Goal: Task Accomplishment & Management: Complete application form

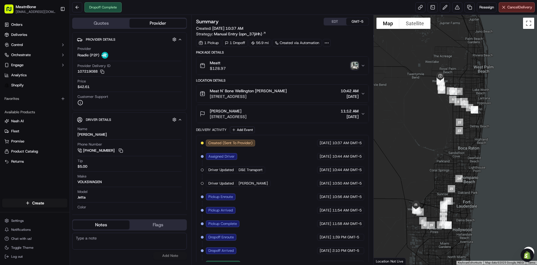
click at [354, 64] on img "button" at bounding box center [355, 66] width 8 height 8
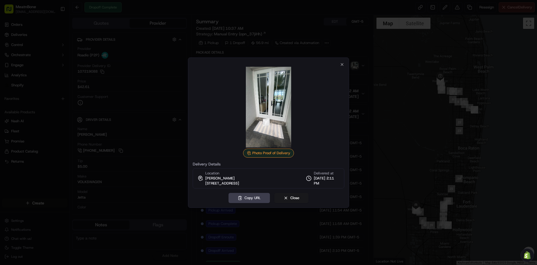
click at [421, 109] on div at bounding box center [268, 132] width 537 height 265
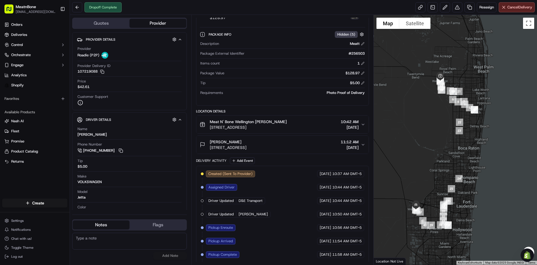
scroll to position [92, 0]
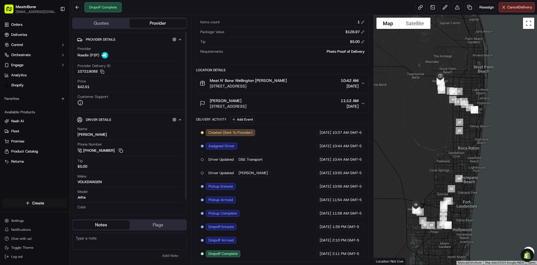
click at [49, 206] on html "MeatnBone [EMAIL_ADDRESS][DOMAIN_NAME] Toggle Sidebar Orders Deliveries Control…" at bounding box center [268, 132] width 537 height 265
click at [93, 214] on link "Delivery" at bounding box center [101, 213] width 62 height 10
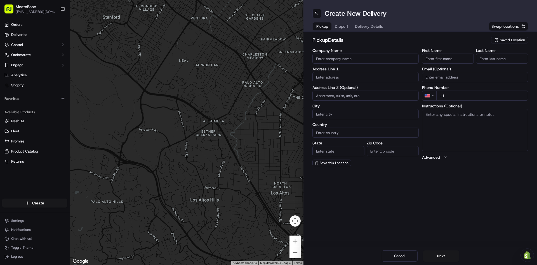
click at [525, 40] on span "Saved Location" at bounding box center [512, 40] width 25 height 5
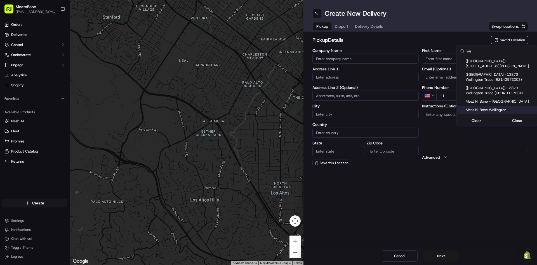
type input "we"
click at [495, 99] on span "Meat N' Bone - [GEOGRAPHIC_DATA]" at bounding box center [500, 101] width 69 height 5
type input "Meat N' Bone - [GEOGRAPHIC_DATA]"
type input "13873 Wellington Trace"
type input "[GEOGRAPHIC_DATA]"
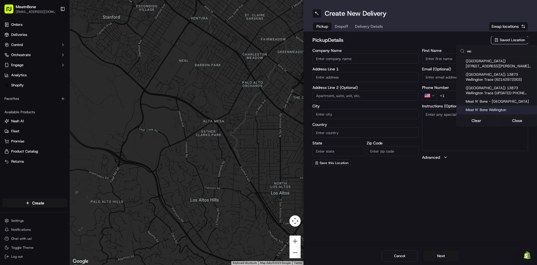
type input "US"
type input "FL"
type input "33414"
type input "[PHONE_NUMBER]"
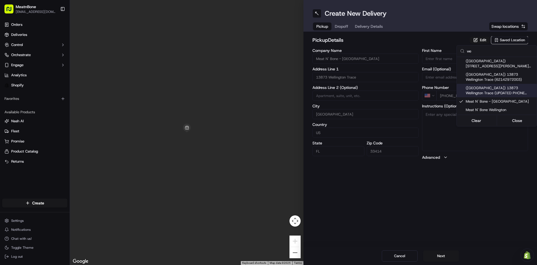
click at [345, 27] on html "MeatnBone [EMAIL_ADDRESS][DOMAIN_NAME] Toggle Sidebar Orders Deliveries Control…" at bounding box center [268, 132] width 537 height 265
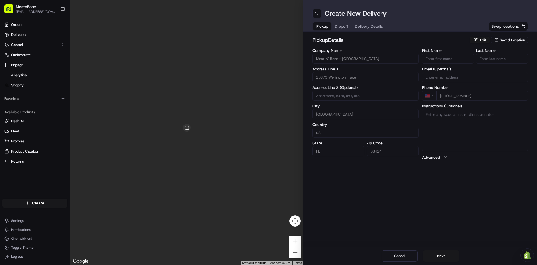
click at [341, 27] on span "Dropoff" at bounding box center [341, 27] width 13 height 6
click at [350, 78] on input "text" at bounding box center [366, 77] width 106 height 10
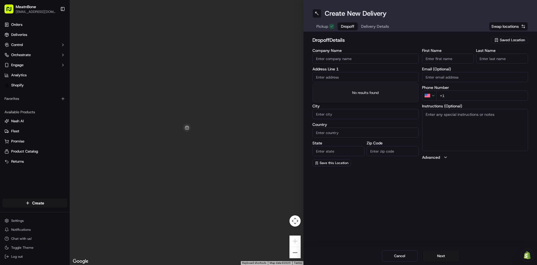
paste input "[STREET_ADDRESS]"
click at [359, 88] on div "[STREET_ADDRESS]" at bounding box center [366, 89] width 104 height 8
type input "[STREET_ADDRESS]"
type input "[GEOGRAPHIC_DATA]"
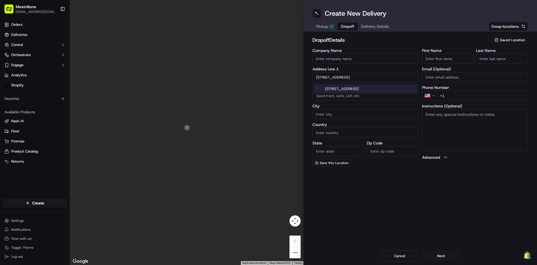
type input "FL"
type input "33473"
type input "[STREET_ADDRESS]"
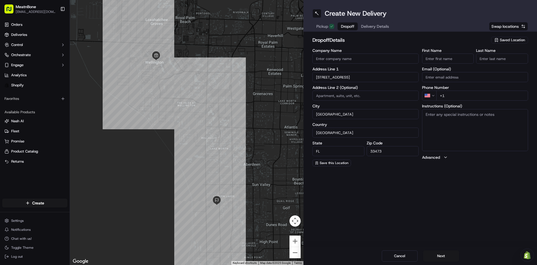
click at [452, 57] on input "First Name" at bounding box center [448, 58] width 52 height 10
paste input "[PERSON_NAME]"
click at [452, 61] on input "[PERSON_NAME]" at bounding box center [448, 58] width 52 height 10
type input "[PERSON_NAME]"
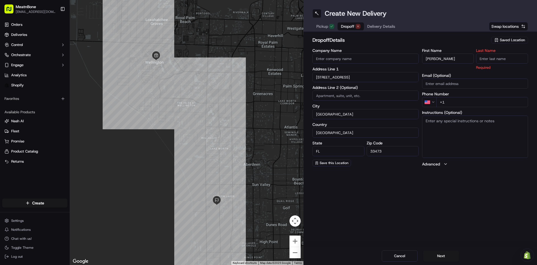
click at [489, 59] on input "Last Name" at bounding box center [502, 58] width 52 height 10
paste input "[PERSON_NAME]"
type input "[PERSON_NAME]"
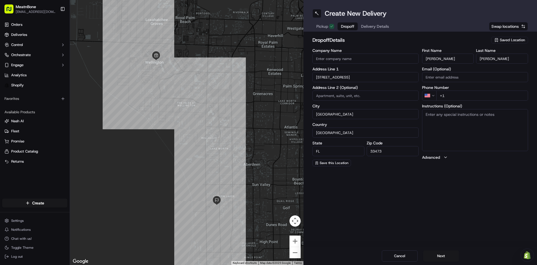
click at [376, 28] on span "Delivery Details" at bounding box center [375, 27] width 28 height 6
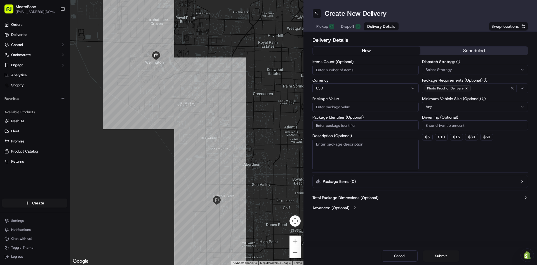
click at [357, 104] on input "Package Value" at bounding box center [366, 107] width 106 height 10
paste input "255623"
type input "255623"
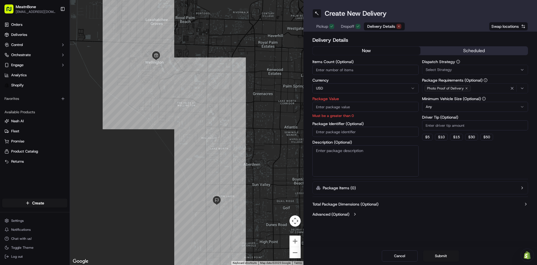
click at [357, 125] on div "Package Identifier (Optional)" at bounding box center [366, 128] width 106 height 15
paste input "255623"
type input "#255623"
click at [362, 123] on label "Package Identifier (Optional)" at bounding box center [366, 123] width 106 height 4
click at [362, 127] on input "#255623" at bounding box center [366, 132] width 106 height 10
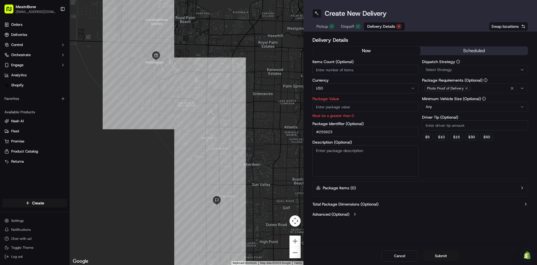
click at [352, 113] on p "Must be a greater than 0" at bounding box center [366, 115] width 106 height 5
click at [351, 109] on input "Package Value" at bounding box center [366, 107] width 106 height 10
paste input "387.23"
type input "387.23"
click at [434, 177] on div "Delivery Details now scheduled Items Count (Optional) Currency USD Package Valu…" at bounding box center [421, 127] width 216 height 183
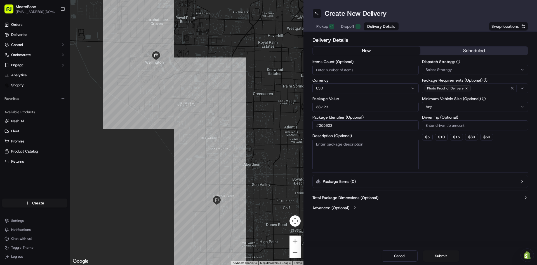
click at [427, 160] on div "Dispatch Strategy Select Strategy Package Requirements (Optional) Photo Proof o…" at bounding box center [475, 115] width 106 height 110
click at [351, 67] on input "Items Count (Optional)" at bounding box center [366, 70] width 106 height 10
type input "1"
click at [345, 20] on div "Create New Delivery Pickup Dropoff Delivery Details Swap locations" at bounding box center [421, 16] width 234 height 32
drag, startPoint x: 357, startPoint y: 40, endPoint x: 353, endPoint y: 32, distance: 9.6
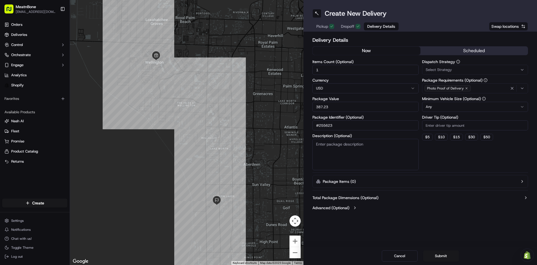
click at [357, 40] on h2 "Delivery Details" at bounding box center [421, 40] width 216 height 8
click at [352, 30] on button "Dropoff" at bounding box center [351, 26] width 26 height 8
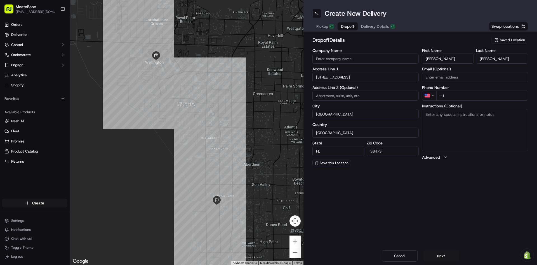
drag, startPoint x: 478, startPoint y: 88, endPoint x: 477, endPoint y: 91, distance: 3.5
click at [478, 88] on label "Phone Number" at bounding box center [475, 87] width 106 height 4
click at [477, 92] on input "+1" at bounding box center [483, 95] width 92 height 10
paste input "[PHONE_NUMBER]"
type input "[PHONE_NUMBER]"
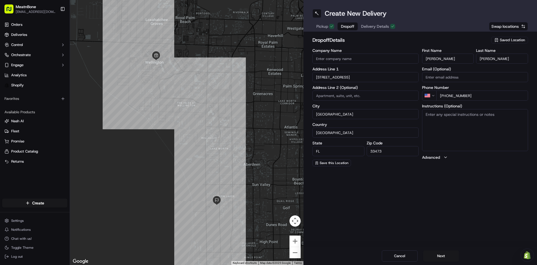
click at [466, 88] on label "Phone Number" at bounding box center [475, 87] width 106 height 4
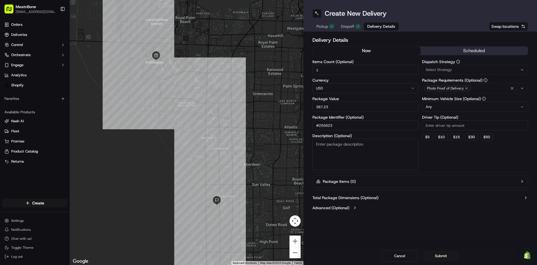
drag, startPoint x: 456, startPoint y: 156, endPoint x: 435, endPoint y: 146, distance: 23.3
click at [456, 156] on div "Dispatch Strategy Select Strategy Package Requirements (Optional) Photo Proof o…" at bounding box center [475, 115] width 106 height 110
click at [432, 128] on input "Driver Tip (Optional)" at bounding box center [475, 125] width 106 height 10
type input "8"
click at [445, 151] on div "Dispatch Strategy Select Strategy Package Requirements (Optional) Photo Proof o…" at bounding box center [475, 115] width 106 height 110
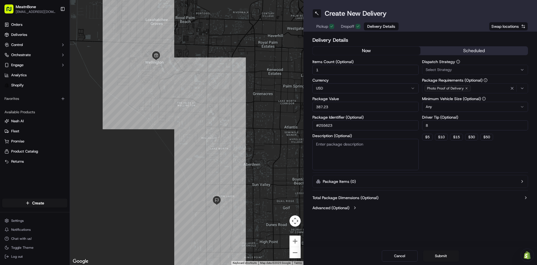
click at [353, 30] on button "Dropoff" at bounding box center [351, 26] width 26 height 8
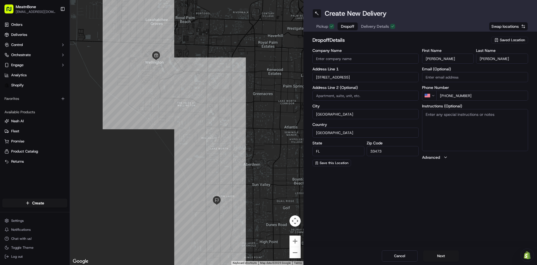
click at [321, 24] on span "Pickup" at bounding box center [323, 27] width 12 height 6
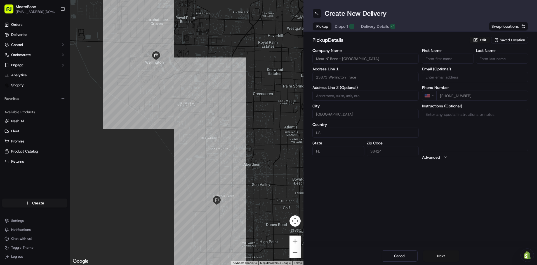
click at [449, 253] on button "Next" at bounding box center [442, 255] width 36 height 11
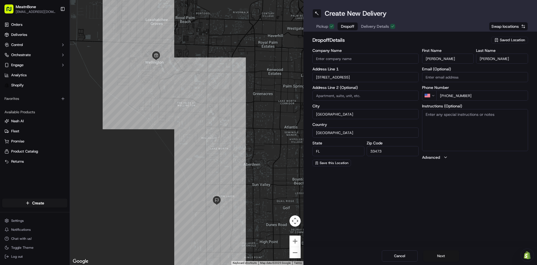
click at [433, 258] on button "Next" at bounding box center [442, 255] width 36 height 11
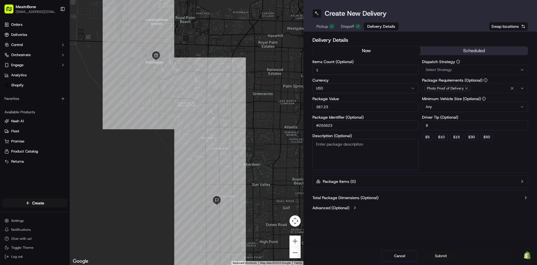
click at [432, 256] on button "Submit" at bounding box center [442, 255] width 36 height 11
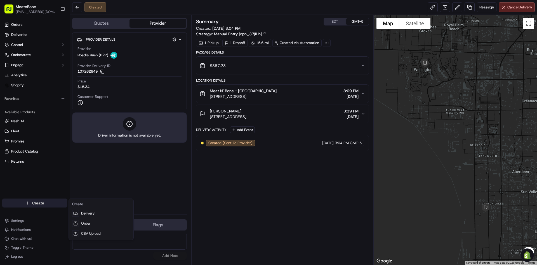
click at [34, 199] on html "MeatnBone [EMAIL_ADDRESS][DOMAIN_NAME] Toggle Sidebar Orders Deliveries Control…" at bounding box center [268, 132] width 537 height 265
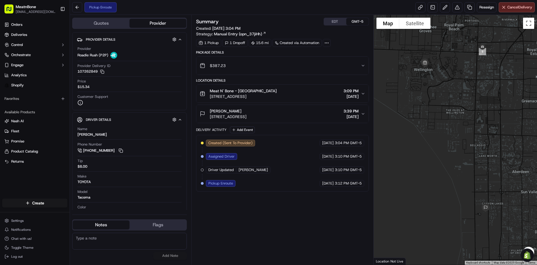
drag, startPoint x: 469, startPoint y: 88, endPoint x: 478, endPoint y: 125, distance: 38.0
click at [478, 125] on html "MeatnBone [EMAIL_ADDRESS][DOMAIN_NAME] Toggle Sidebar Orders Deliveries Control…" at bounding box center [268, 132] width 537 height 265
drag, startPoint x: 478, startPoint y: 121, endPoint x: 487, endPoint y: 160, distance: 39.6
click at [487, 160] on div at bounding box center [456, 139] width 164 height 249
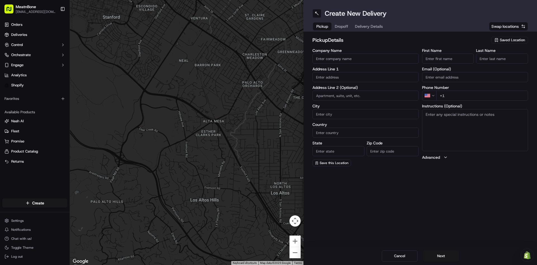
click at [510, 42] on span "Saved Location" at bounding box center [512, 40] width 25 height 5
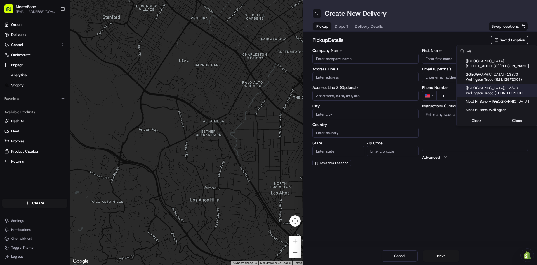
type input "we"
click at [491, 97] on div "([GEOGRAPHIC_DATA]) 13873 Wellington Trace (UPDATED PHONE NUMBER)" at bounding box center [497, 90] width 80 height 13
type input "([GEOGRAPHIC_DATA]) 13873 Wellington Trace (UPDATED PHONE NUMBER)"
type input "13873 Wellington Trace"
type input "B7"
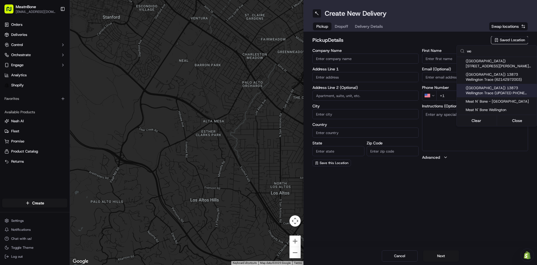
type input "[GEOGRAPHIC_DATA]"
type input "US"
type input "FL"
type input "33414"
type input "[PHONE_NUMBER]"
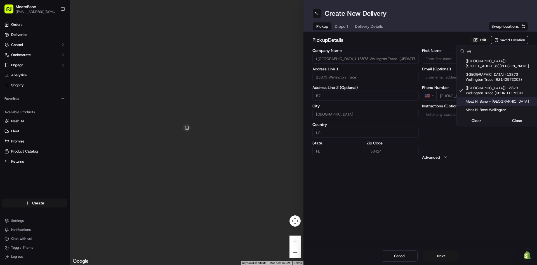
click at [490, 99] on span "Meat N' Bone - [GEOGRAPHIC_DATA]" at bounding box center [500, 101] width 69 height 5
type input "Meat N' Bone - [GEOGRAPHIC_DATA]"
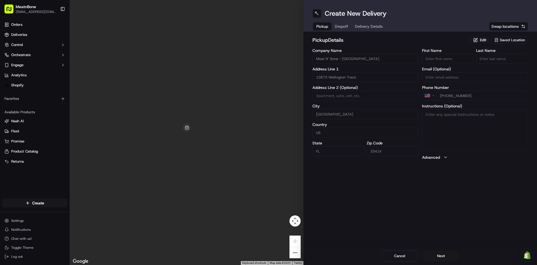
drag, startPoint x: 348, startPoint y: 25, endPoint x: 342, endPoint y: 22, distance: 6.9
click at [342, 22] on html "MeatnBone [EMAIL_ADDRESS][DOMAIN_NAME] Toggle Sidebar Orders Deliveries Control…" at bounding box center [268, 132] width 537 height 265
click at [342, 28] on span "Dropoff" at bounding box center [347, 27] width 13 height 6
click at [357, 78] on input "text" at bounding box center [366, 77] width 106 height 10
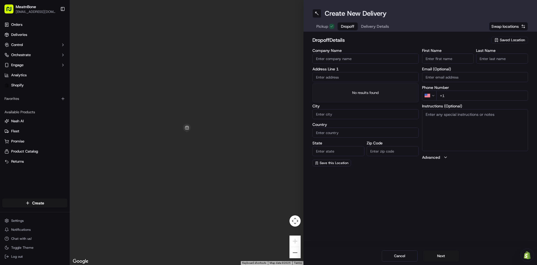
paste input "10304 Oliver Lane Royal Palm Beach FL 33411"
click at [364, 86] on div "10304 Oliver Lane, Royal Palm Beach, FL 33411" at bounding box center [366, 89] width 104 height 8
type input "10304 Oliver Ln, Royal Palm Beach, FL 33411, USA"
type input "Royal Palm Beach"
type input "[GEOGRAPHIC_DATA]"
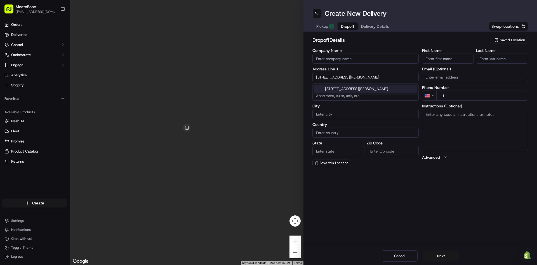
type input "FL"
type input "33411"
type input "10304 Oliver Lane"
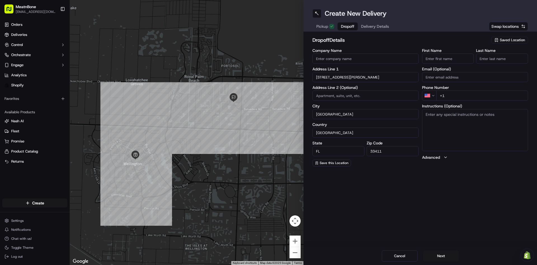
click at [430, 59] on input "First Name" at bounding box center [448, 58] width 52 height 10
paste input "Devon Daniels"
click at [443, 61] on input "Devon Daniels" at bounding box center [448, 58] width 52 height 10
type input "Devon"
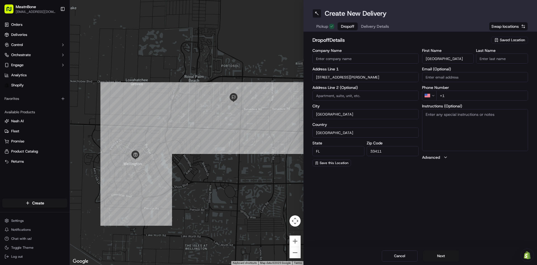
click at [512, 59] on input "Last Name" at bounding box center [502, 58] width 52 height 10
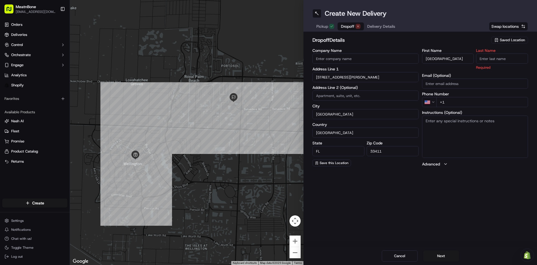
paste input "Daniels"
type input "Daniels"
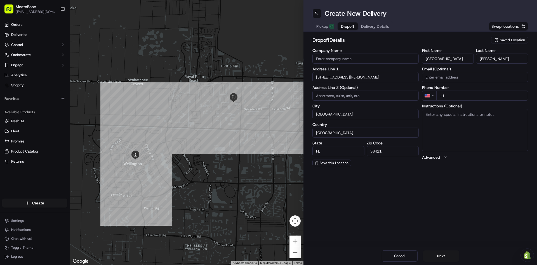
drag, startPoint x: 477, startPoint y: 94, endPoint x: 473, endPoint y: 94, distance: 3.7
click at [476, 94] on input "+1" at bounding box center [483, 95] width 92 height 10
paste input "772 256 5093"
type input "+1 772 256 5093"
click at [377, 27] on span "Delivery Details" at bounding box center [375, 27] width 28 height 6
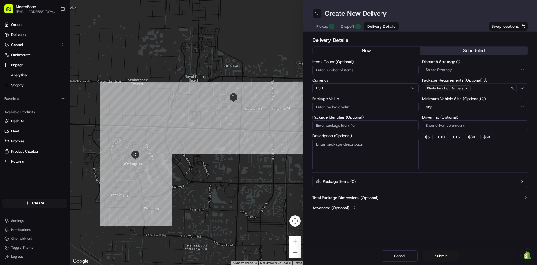
click at [371, 71] on input "Items Count (Optional)" at bounding box center [366, 70] width 106 height 10
type input "1"
click at [371, 81] on label "Currency" at bounding box center [366, 80] width 106 height 4
click at [368, 109] on input "Package Value" at bounding box center [366, 107] width 106 height 10
paste input "44.95"
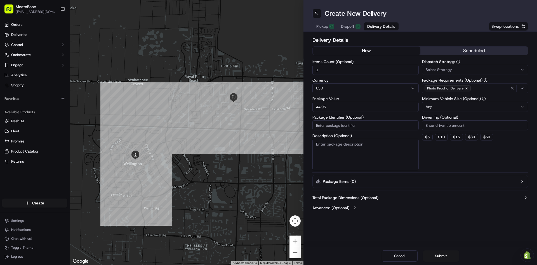
type input "44.95"
click at [361, 152] on textarea "Description (Optional)" at bounding box center [366, 154] width 106 height 31
type textarea "MEAT"
click at [435, 155] on div "Dispatch Strategy Select Strategy Package Requirements (Optional) Photo Proof o…" at bounding box center [475, 115] width 106 height 110
drag, startPoint x: 358, startPoint y: 18, endPoint x: 356, endPoint y: 23, distance: 4.8
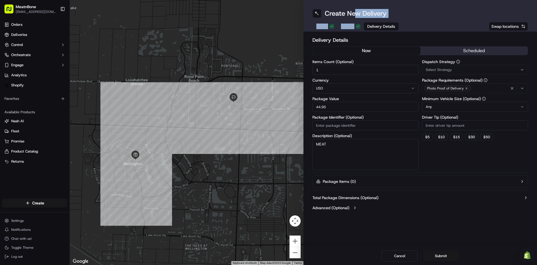
click at [356, 23] on div "Create New Delivery Pickup Dropoff Delivery Details Swap locations" at bounding box center [421, 16] width 234 height 32
click at [356, 23] on button "Dropoff" at bounding box center [351, 26] width 26 height 8
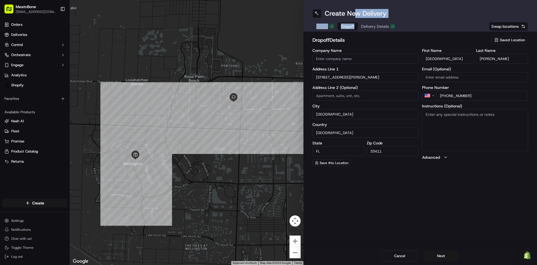
click at [379, 28] on span "Delivery Details" at bounding box center [375, 27] width 28 height 6
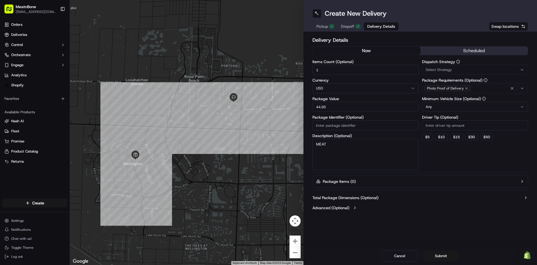
click at [449, 165] on div "Dispatch Strategy Select Strategy Package Requirements (Optional) Photo Proof o…" at bounding box center [475, 115] width 106 height 110
click at [444, 254] on button "Submit" at bounding box center [442, 255] width 36 height 11
